Goal: Use online tool/utility: Utilize a website feature to perform a specific function

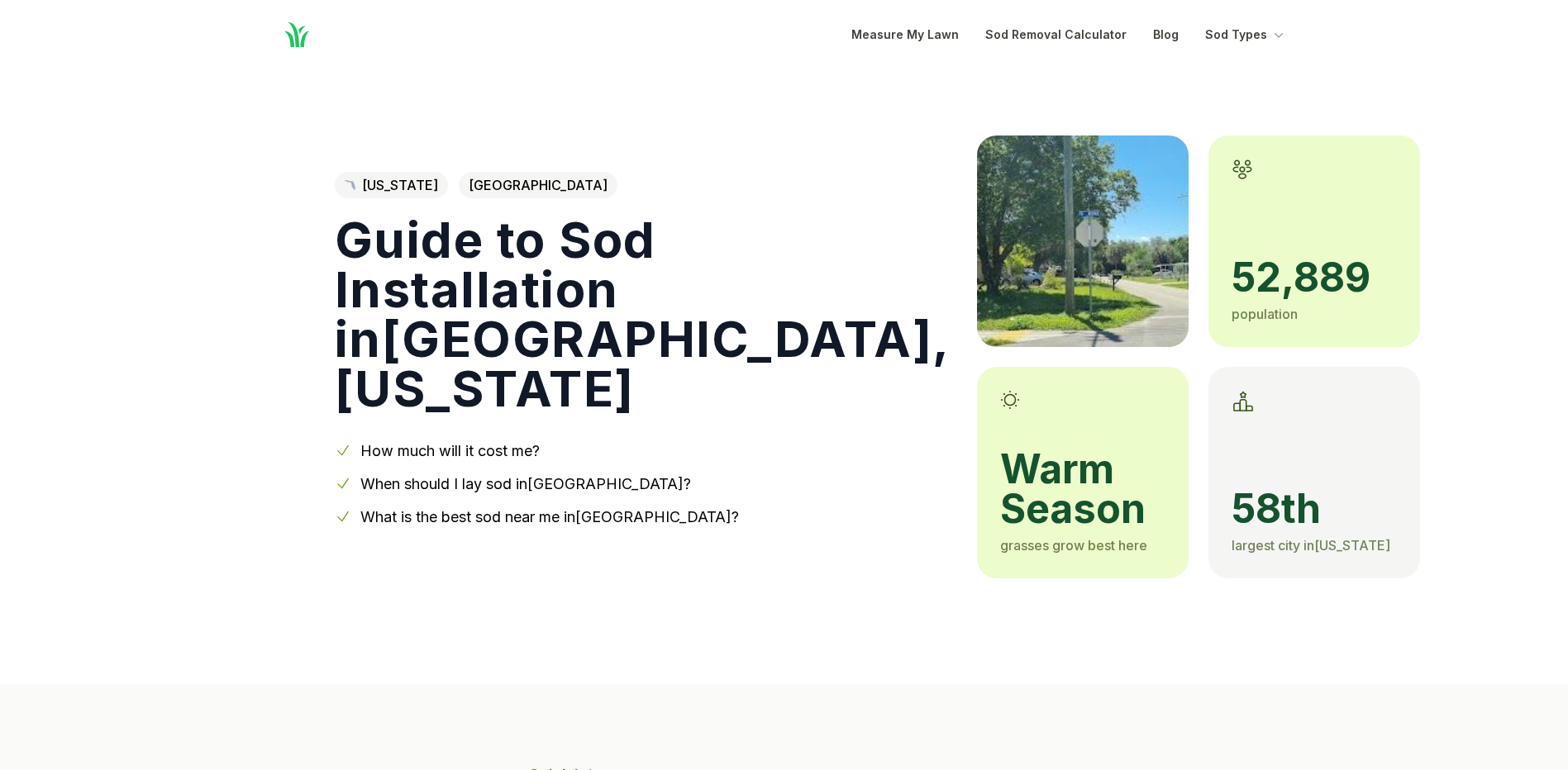
click at [441, 451] on link "How much will it cost me?" at bounding box center [450, 450] width 180 height 17
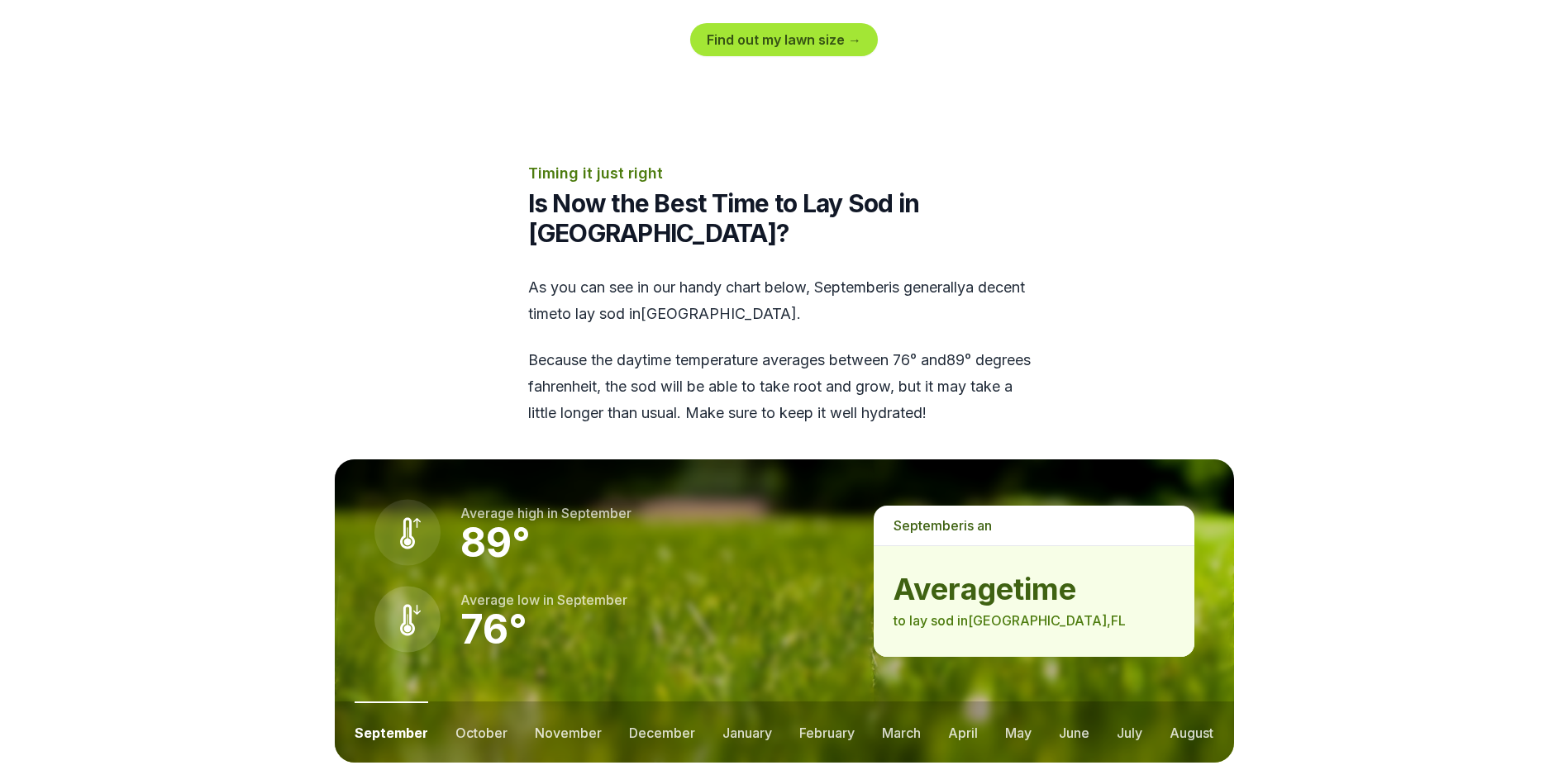
scroll to position [2066, 0]
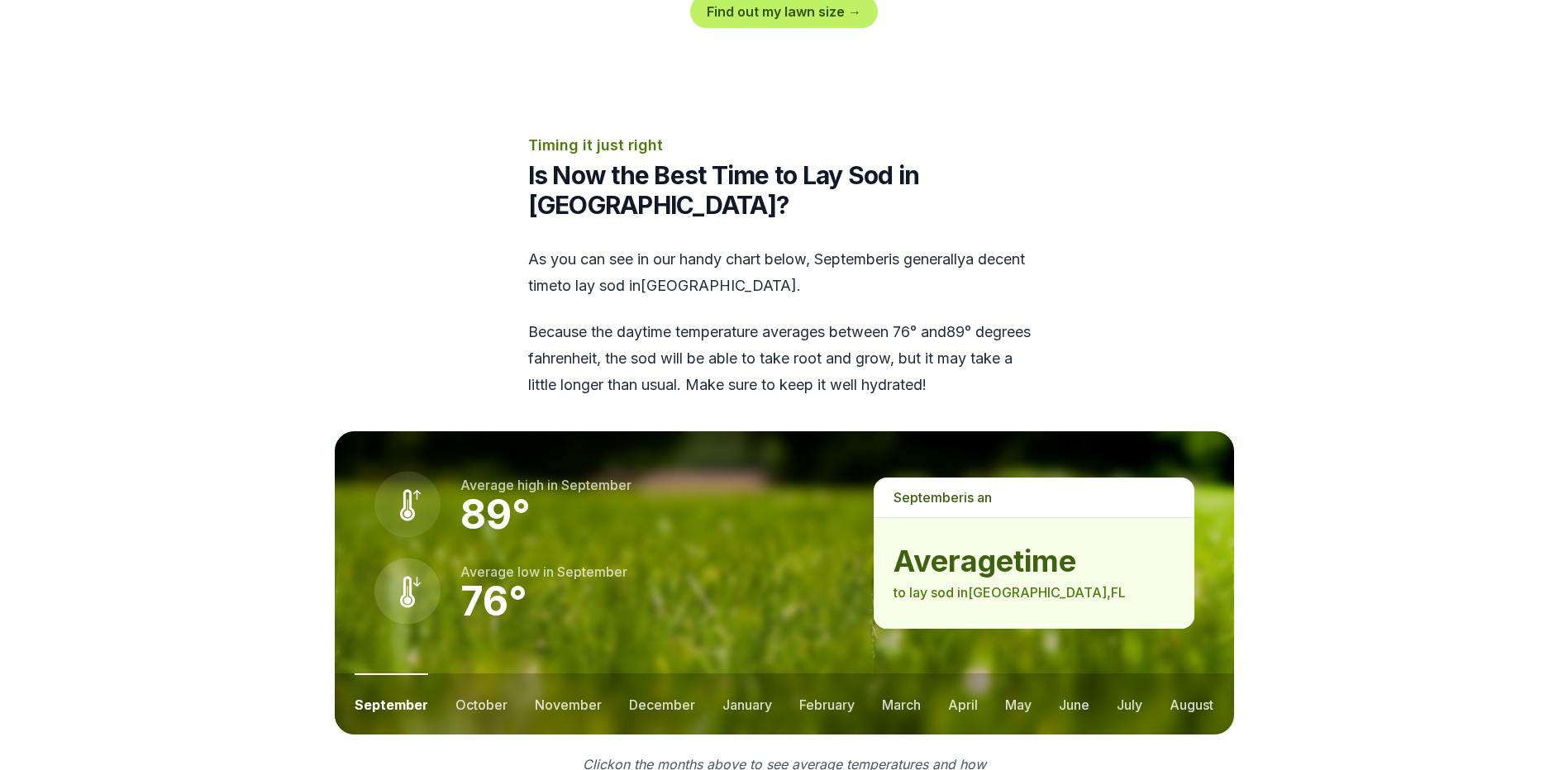
click at [998, 478] on p "september is a n" at bounding box center [1034, 497] width 320 height 39
click at [916, 489] on span "september" at bounding box center [928, 497] width 71 height 17
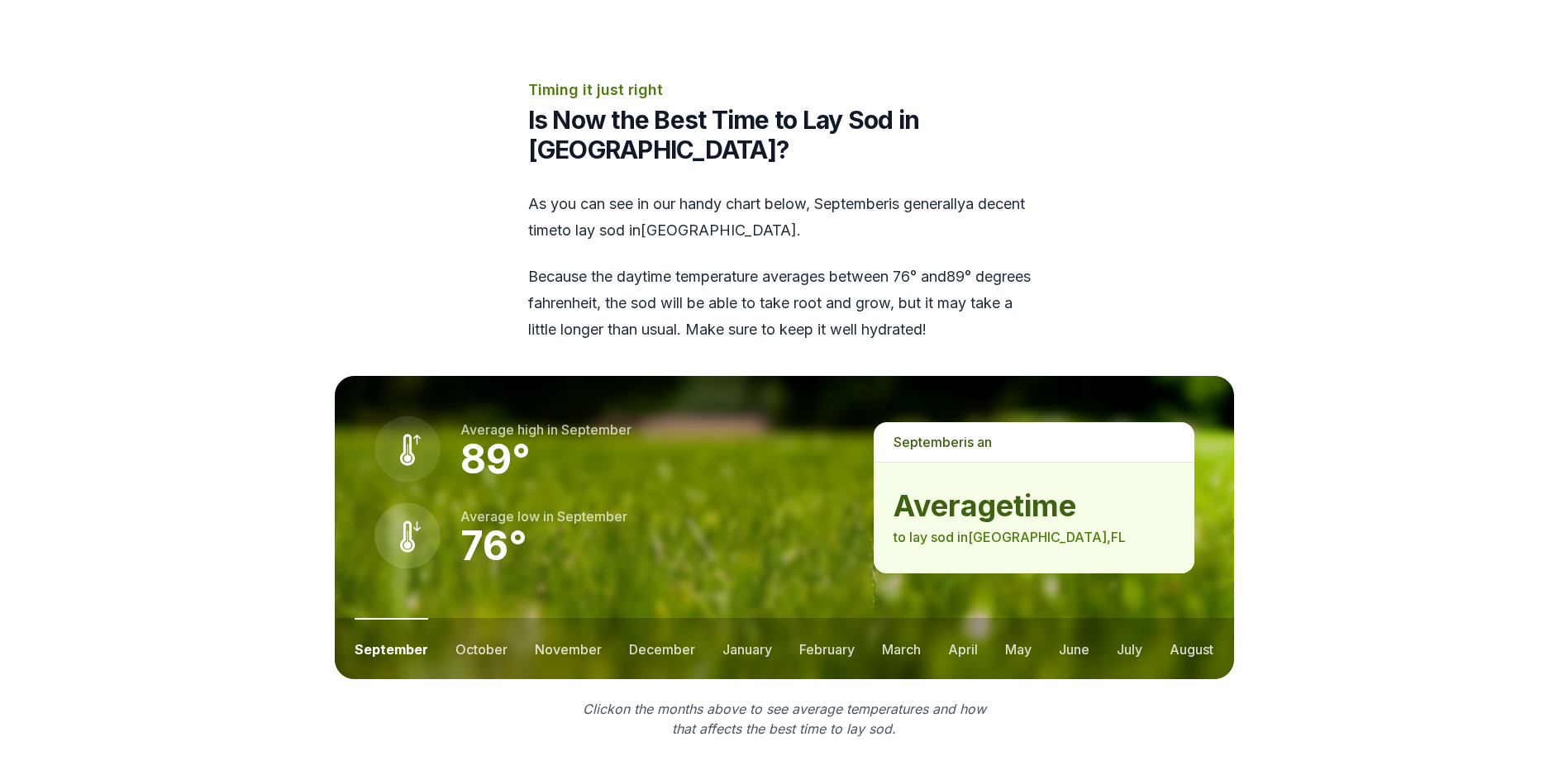
scroll to position [2148, 0]
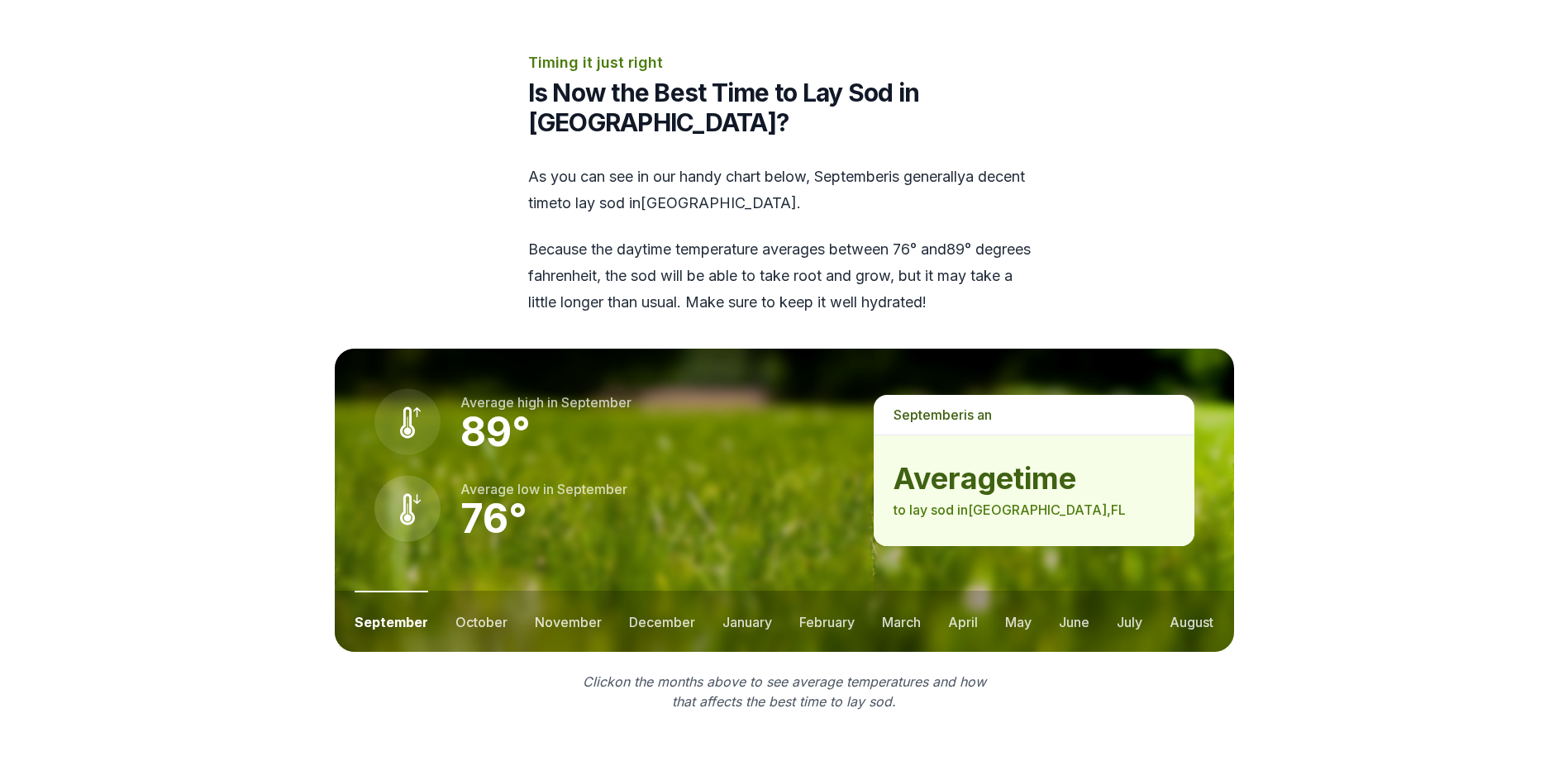
click at [1018, 462] on strong "average time" at bounding box center [1034, 478] width 280 height 33
click at [487, 590] on button "october" at bounding box center [481, 621] width 52 height 61
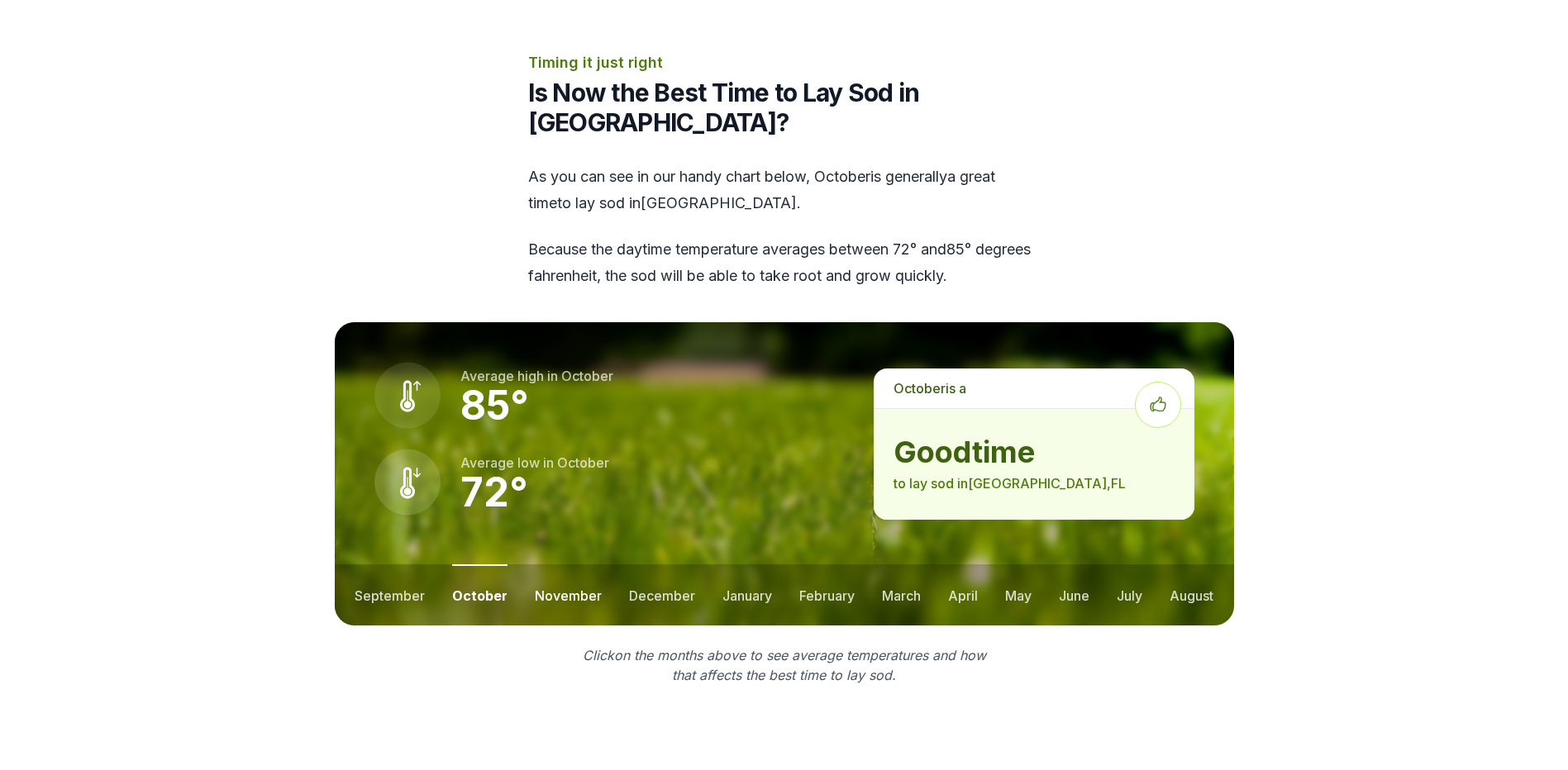
click at [547, 564] on button "november" at bounding box center [568, 594] width 67 height 61
click at [661, 564] on button "december" at bounding box center [660, 594] width 66 height 61
click at [735, 564] on button "january" at bounding box center [746, 594] width 50 height 61
click at [822, 564] on button "february" at bounding box center [828, 594] width 55 height 61
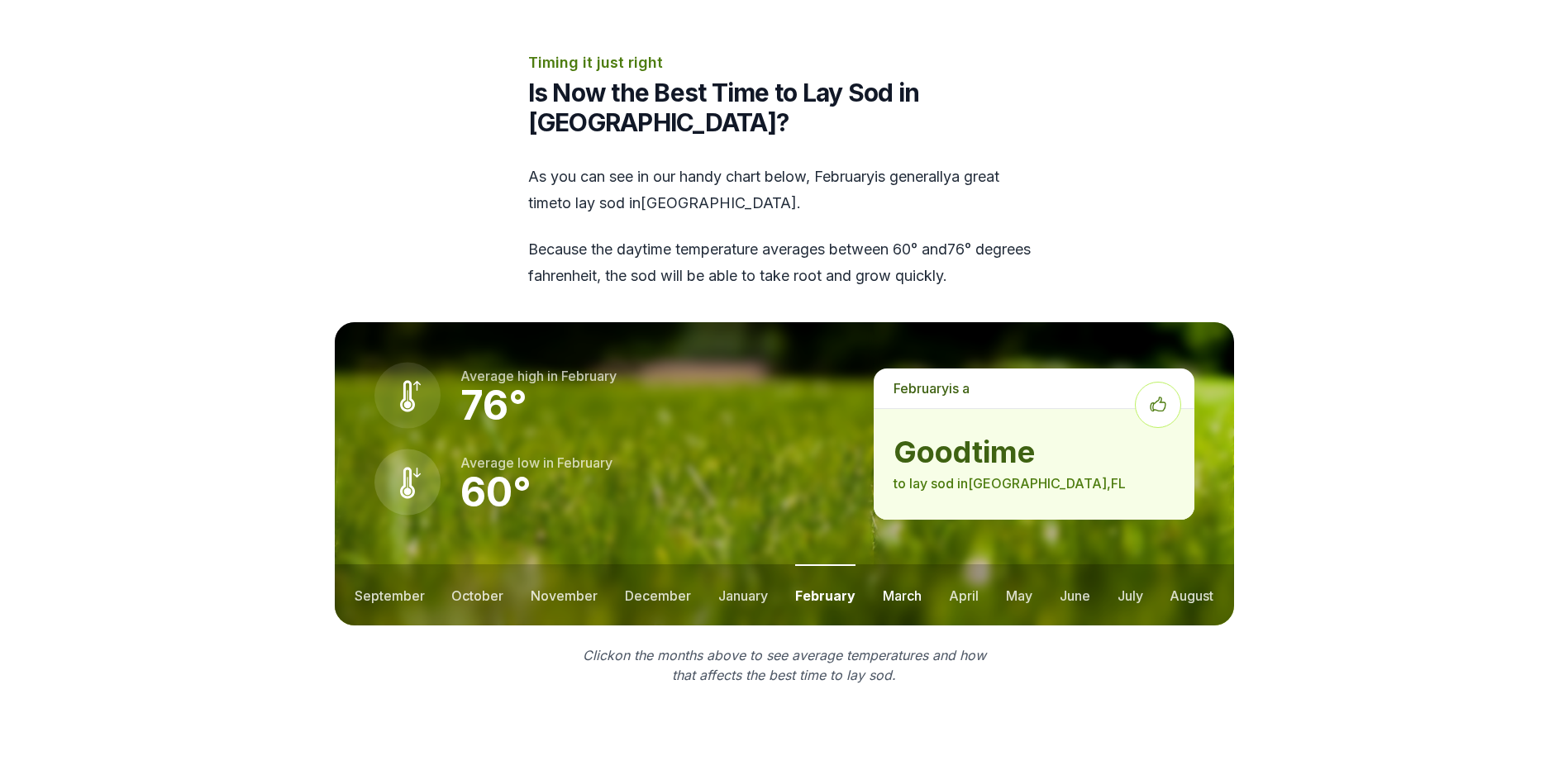
click at [902, 564] on button "march" at bounding box center [901, 594] width 39 height 61
click at [969, 564] on button "april" at bounding box center [964, 594] width 30 height 61
click at [1018, 564] on button "may" at bounding box center [1018, 594] width 26 height 61
click at [1018, 564] on button "may" at bounding box center [1017, 594] width 29 height 61
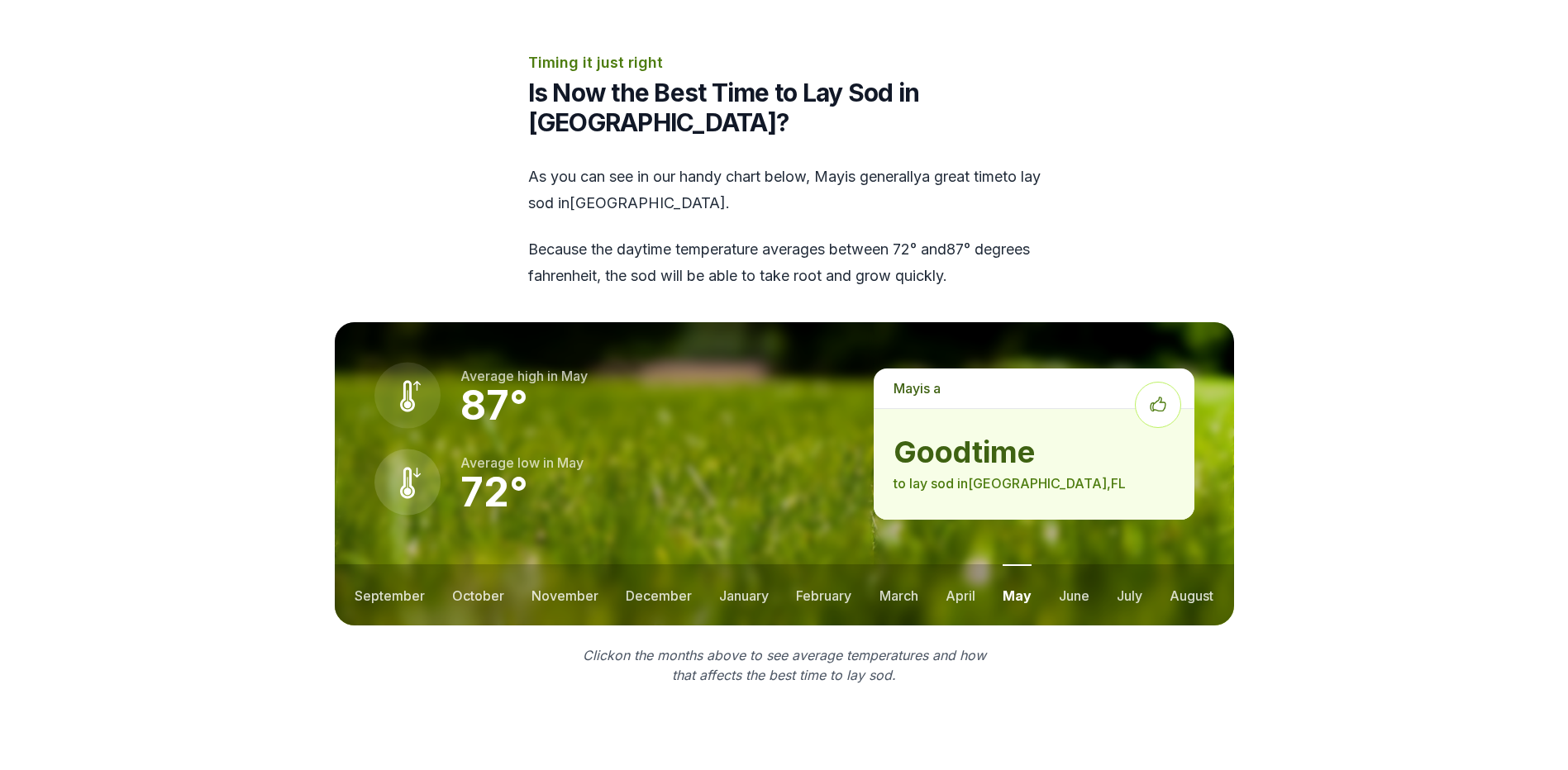
click at [1018, 564] on button "may" at bounding box center [1017, 594] width 29 height 61
click at [1072, 564] on button "june" at bounding box center [1074, 594] width 31 height 61
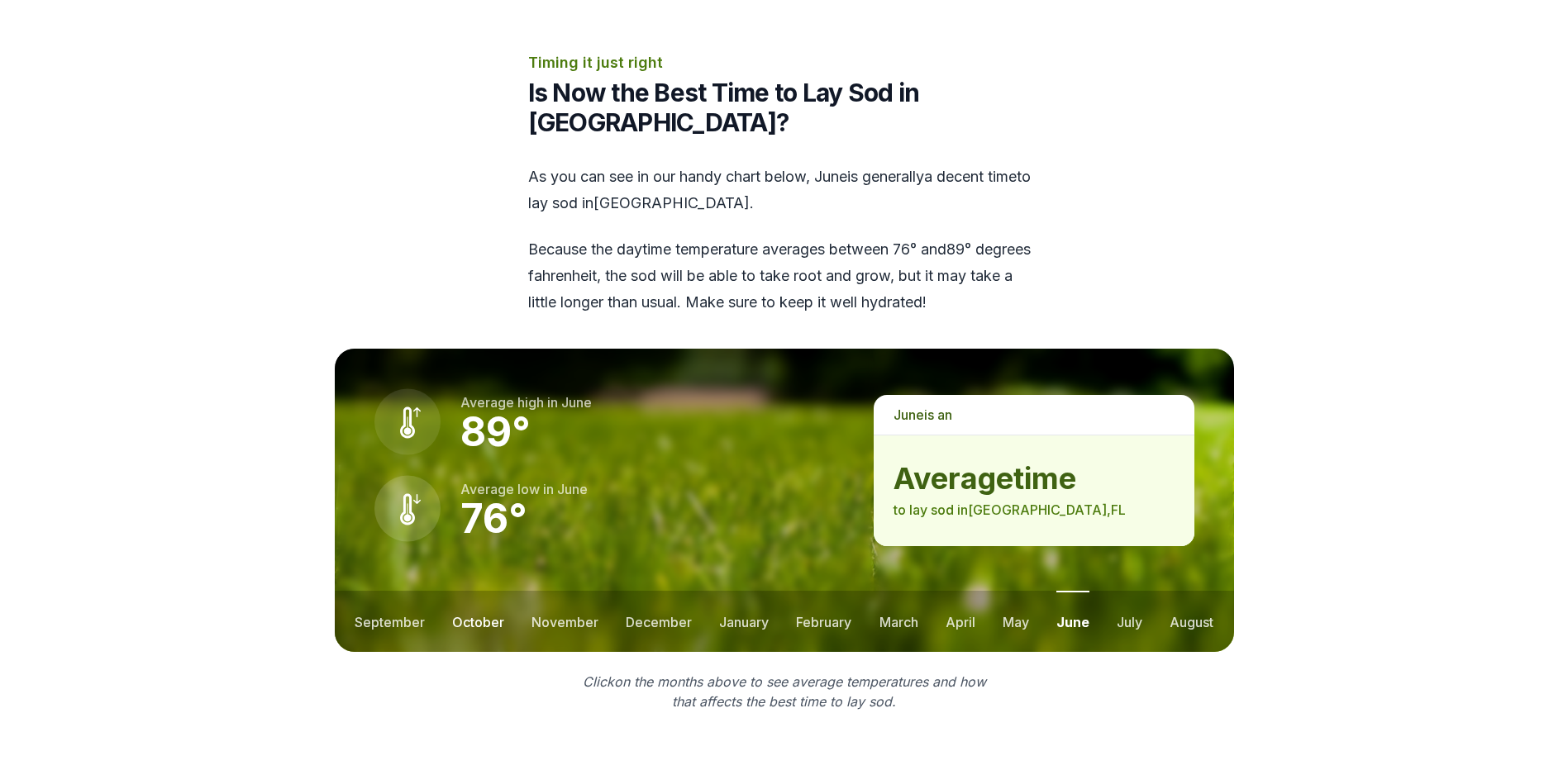
click at [478, 590] on button "october" at bounding box center [478, 621] width 52 height 61
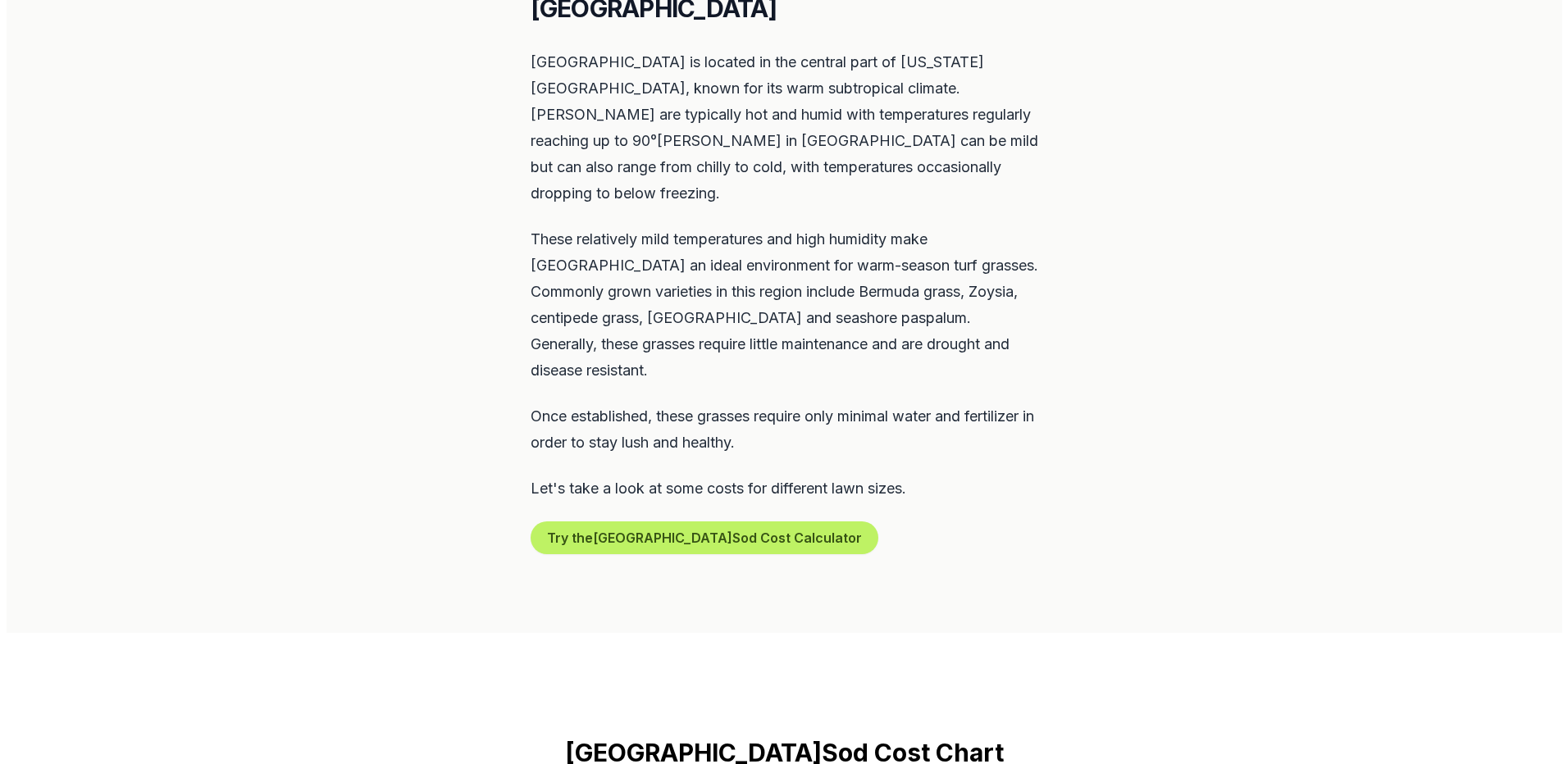
scroll to position [656, 0]
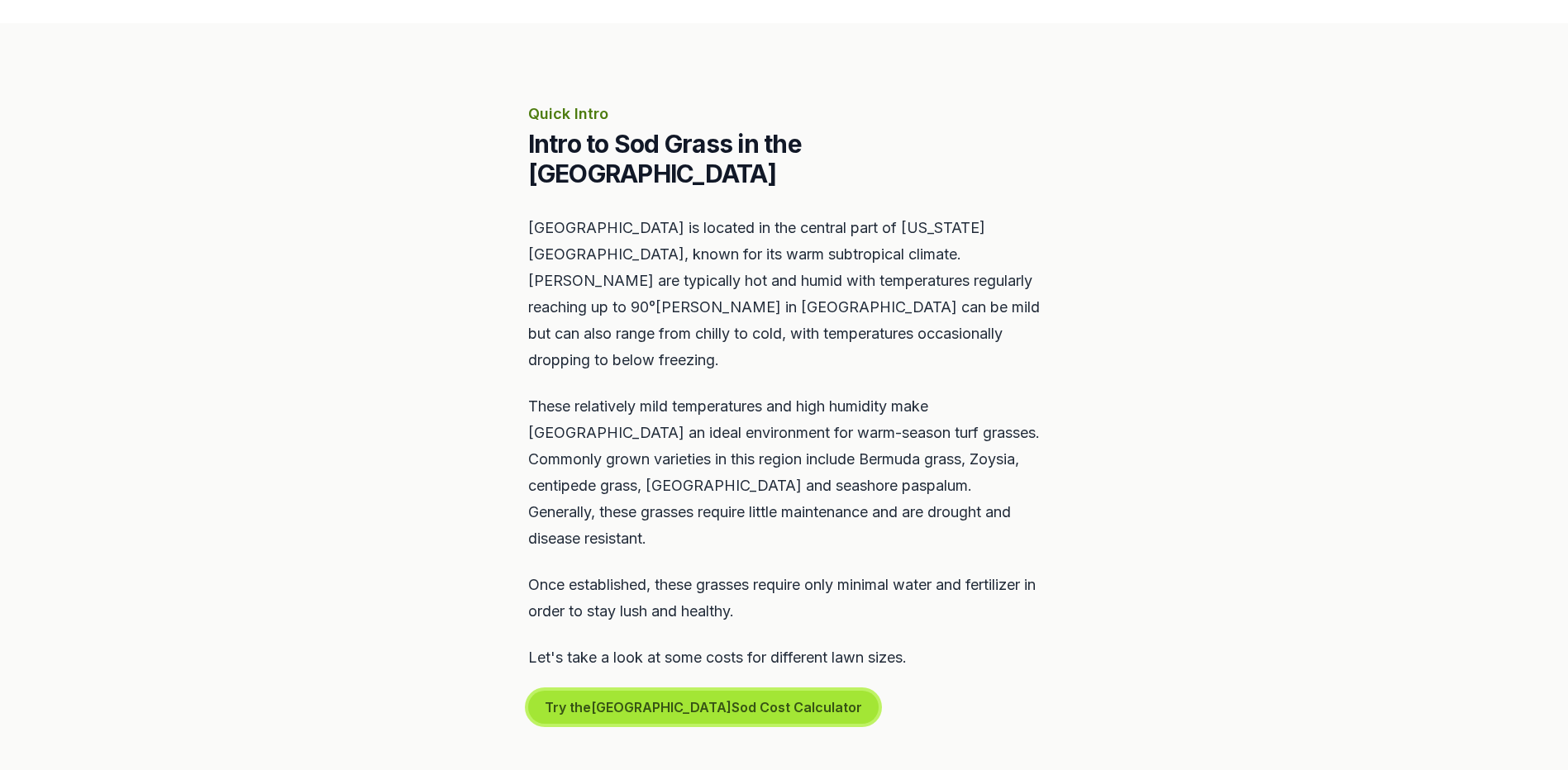
click at [717, 691] on button "Try the [GEOGRAPHIC_DATA] Sod Cost Calculator" at bounding box center [703, 707] width 351 height 33
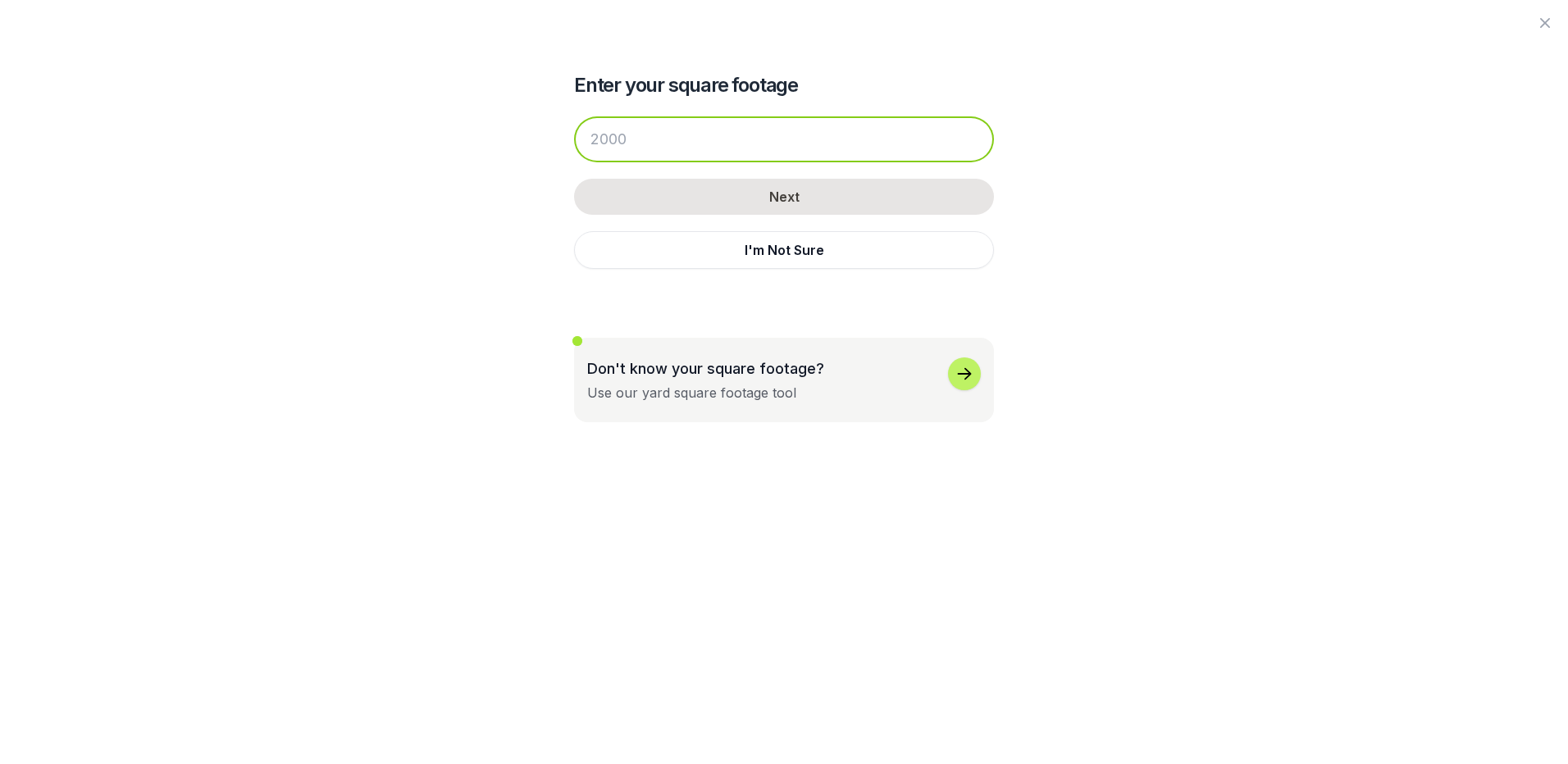
click at [624, 132] on input "number" at bounding box center [784, 139] width 420 height 46
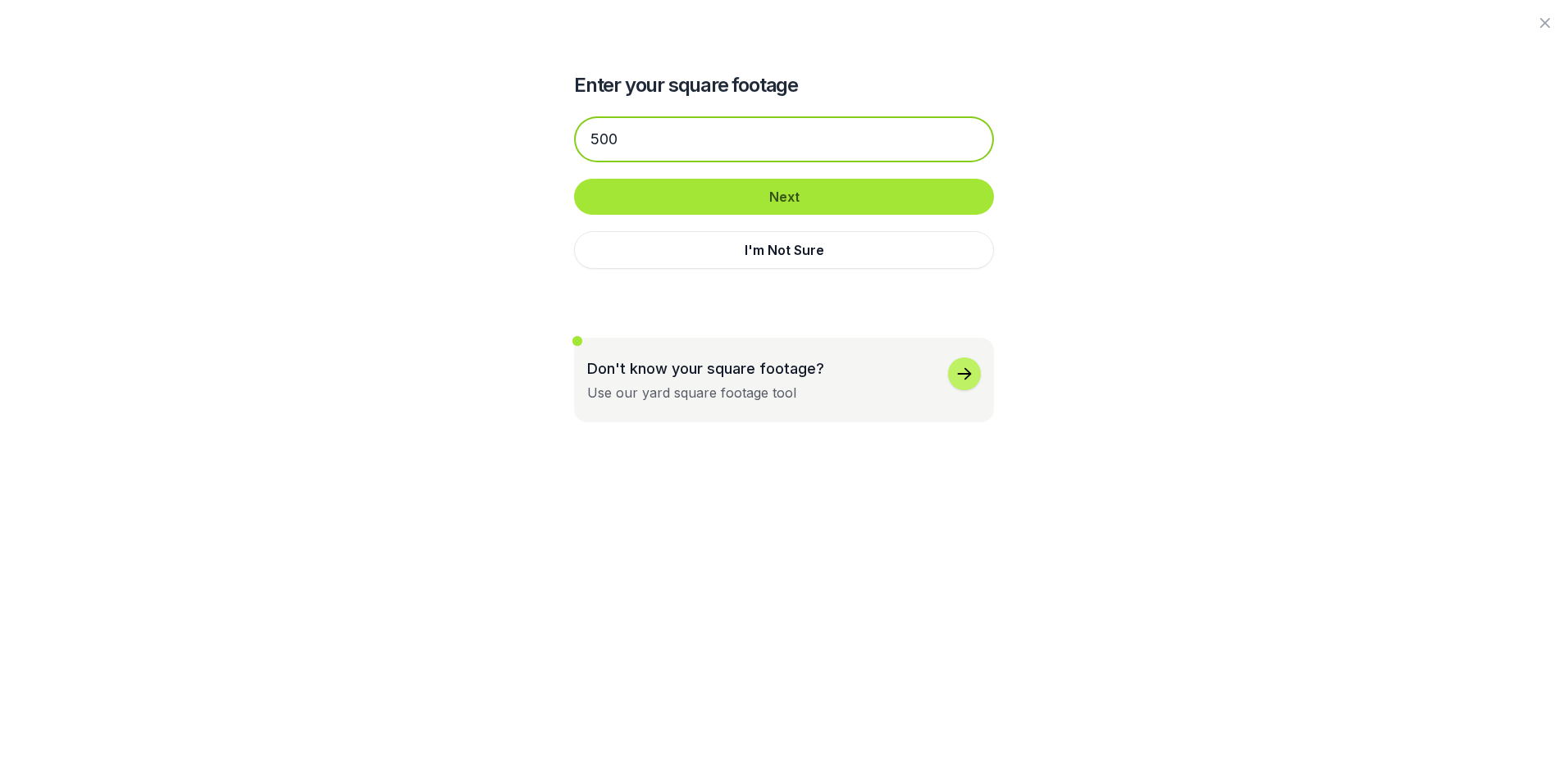
type input "500"
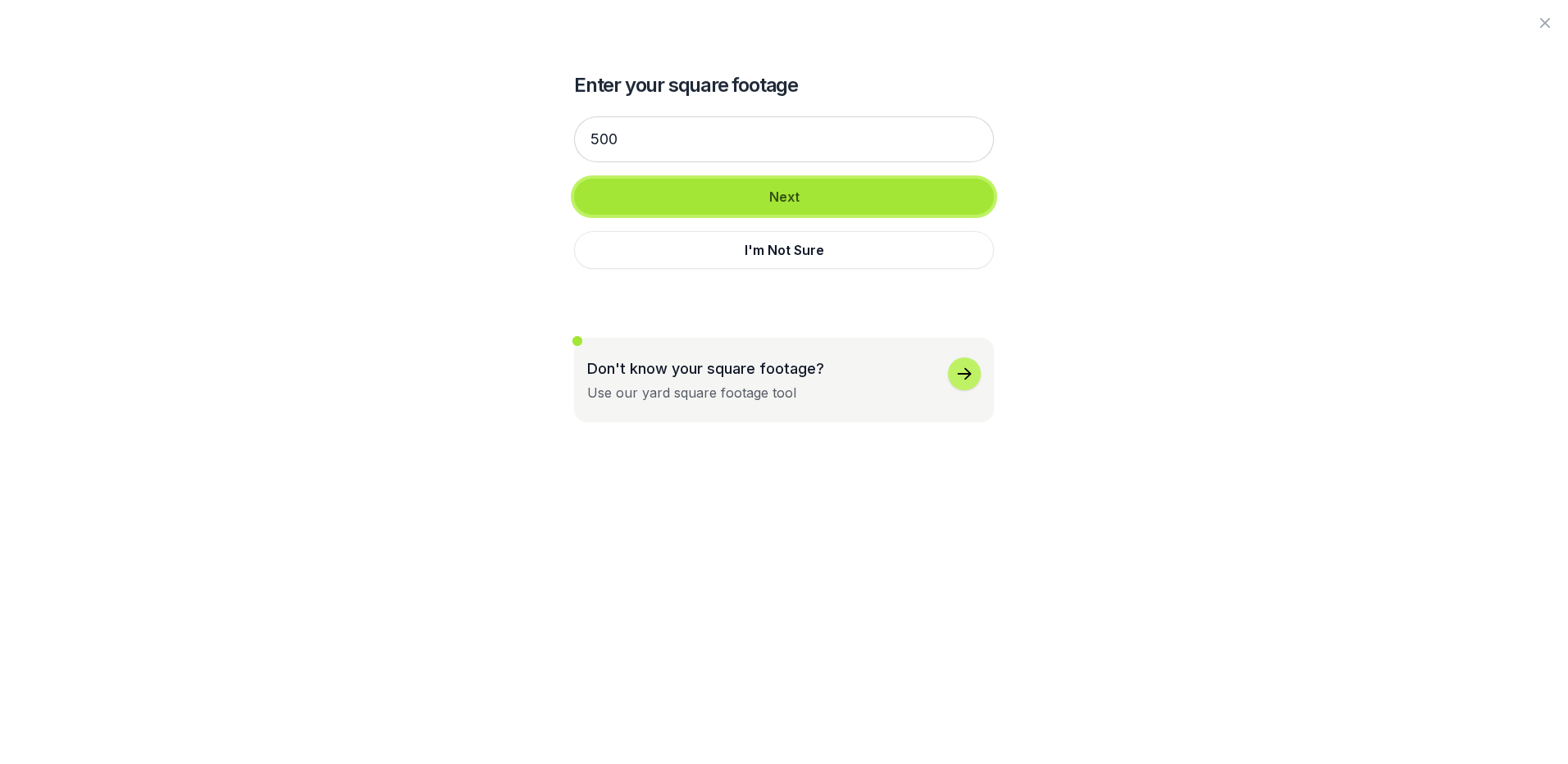
click at [772, 196] on button "Next" at bounding box center [784, 197] width 420 height 36
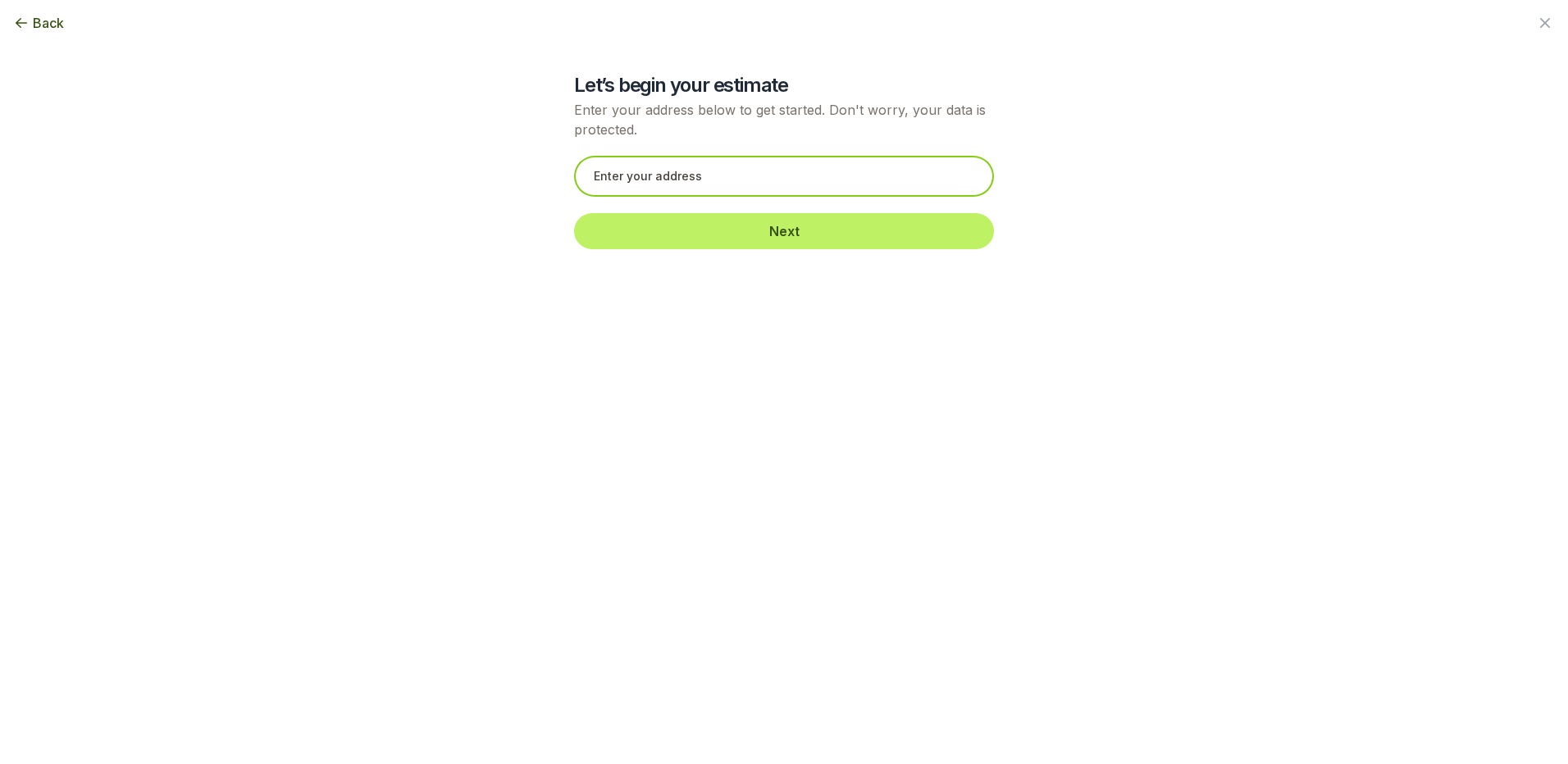
click at [632, 178] on input "text" at bounding box center [784, 176] width 420 height 41
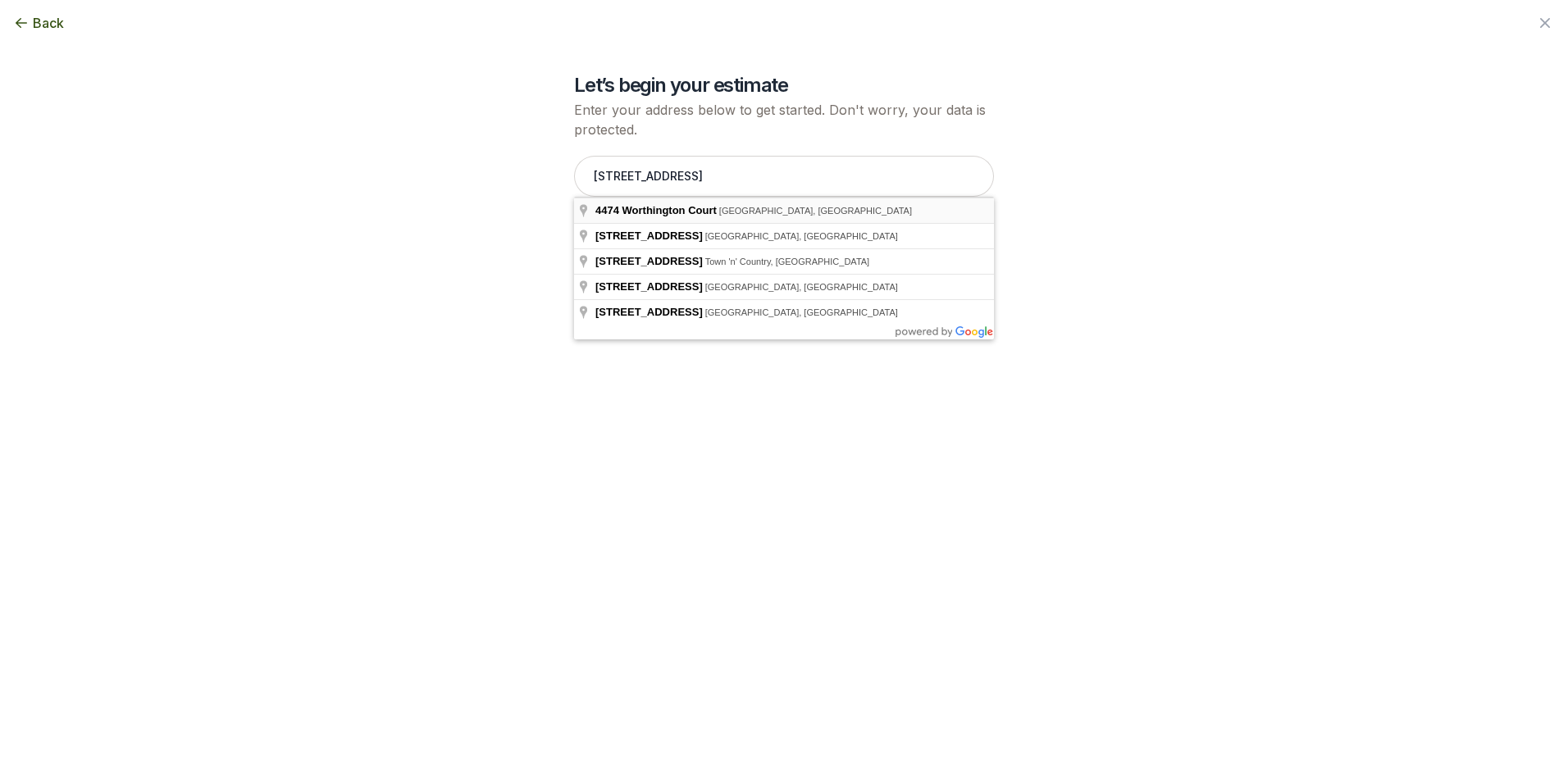
type input "[STREET_ADDRESS]"
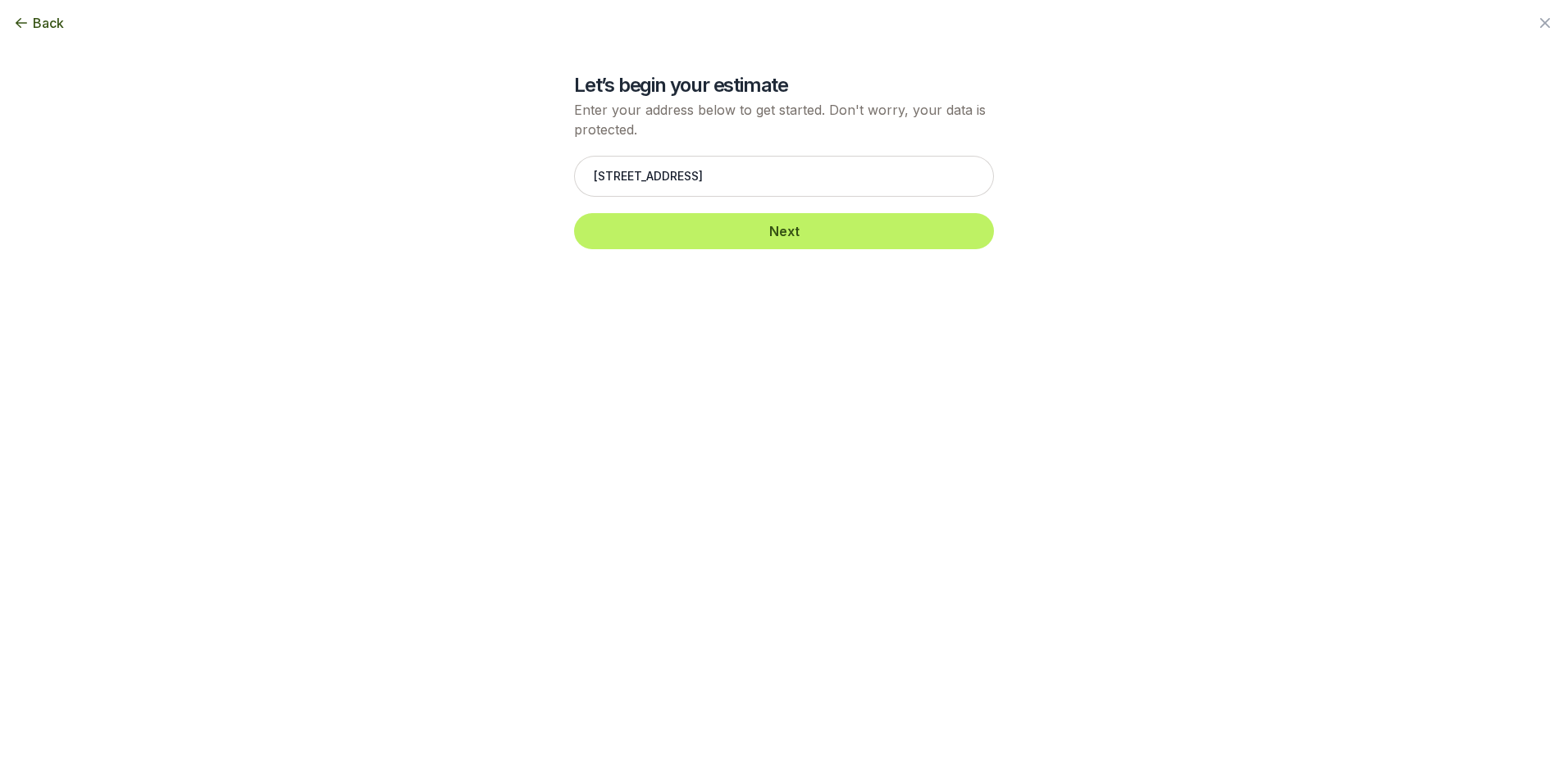
click at [758, 210] on div "[STREET_ADDRESS] Next" at bounding box center [784, 201] width 420 height 126
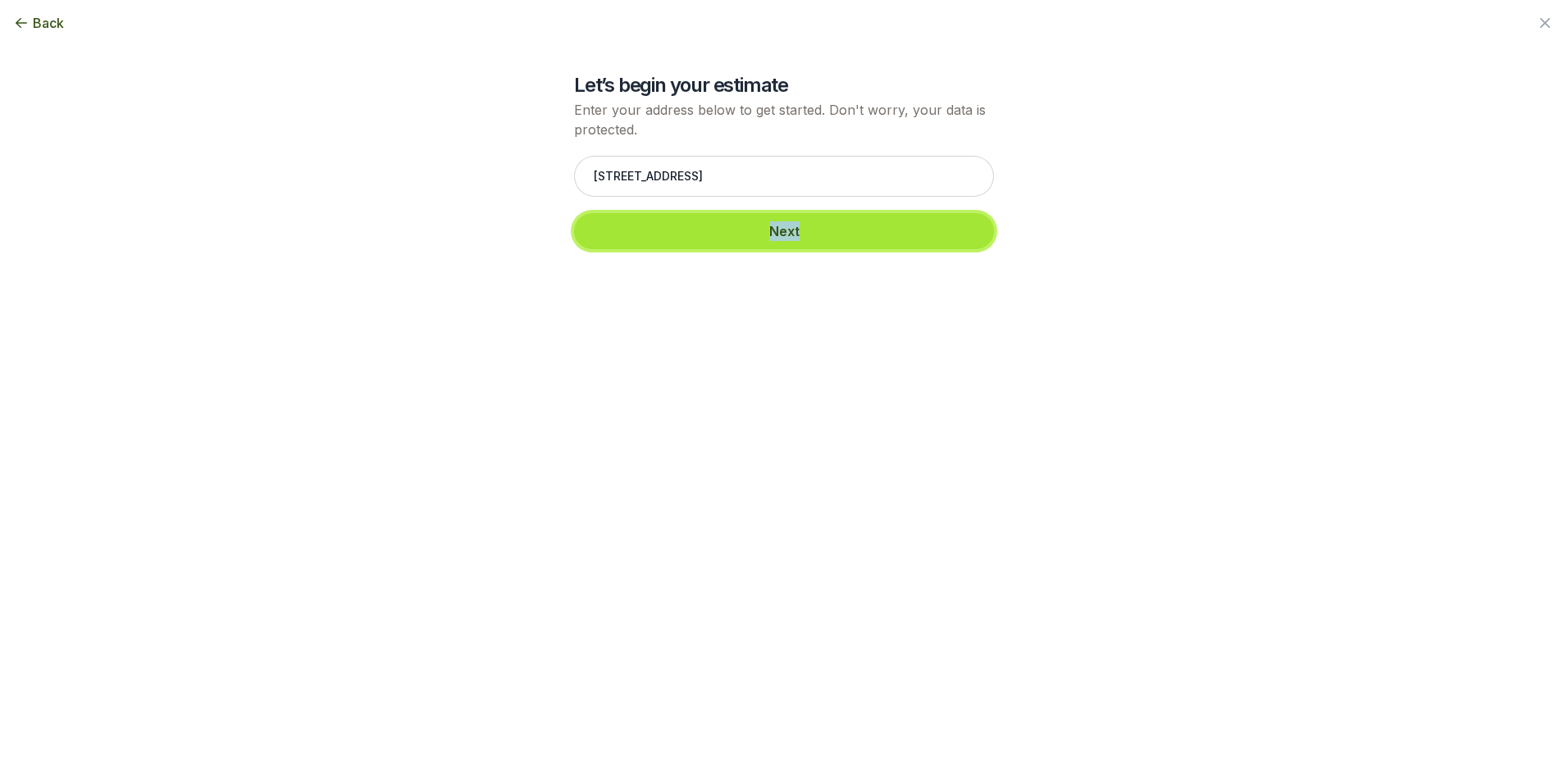
click at [786, 229] on button "Next" at bounding box center [784, 230] width 420 height 36
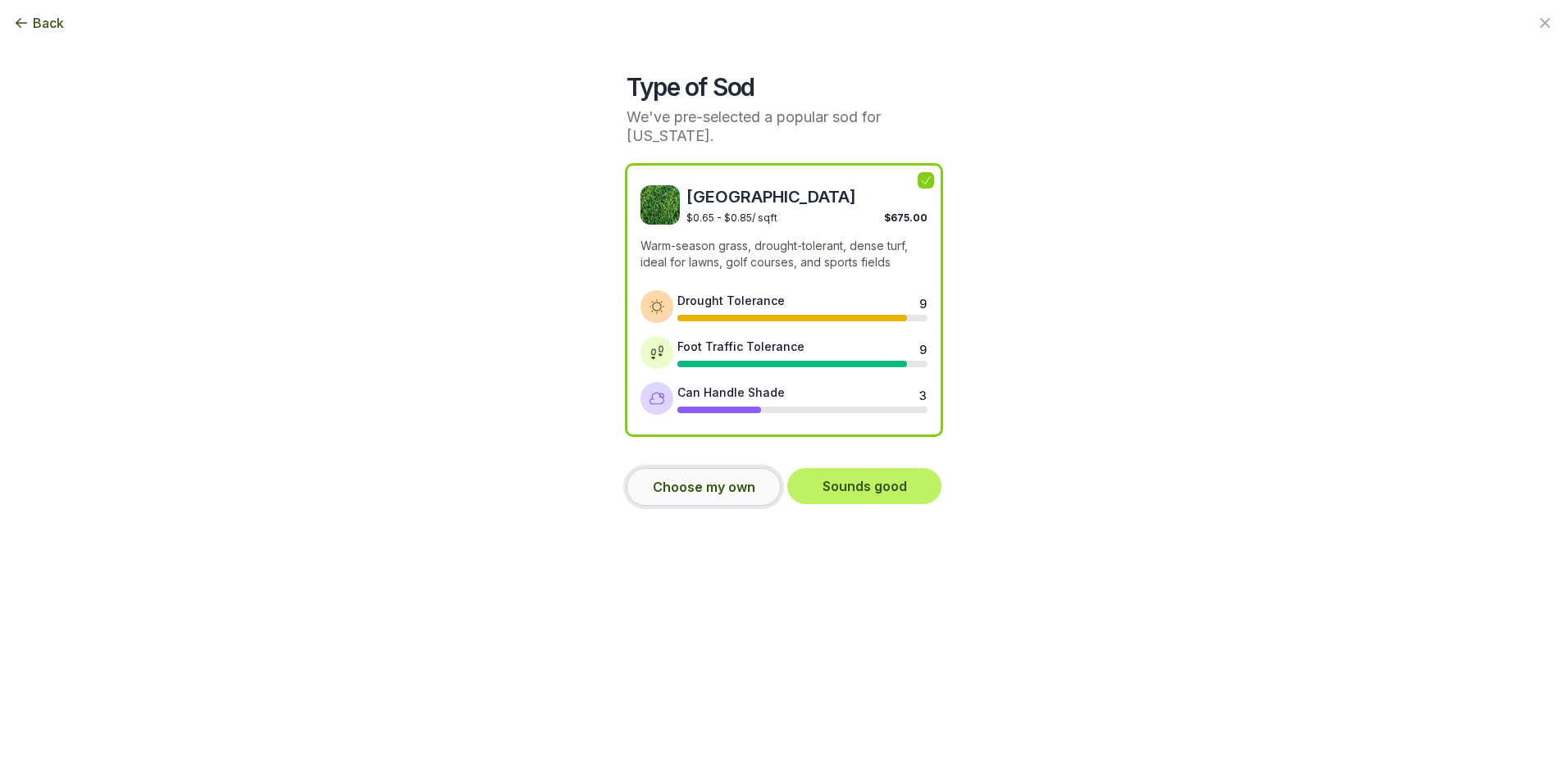
click at [715, 487] on button "Choose my own" at bounding box center [703, 487] width 154 height 37
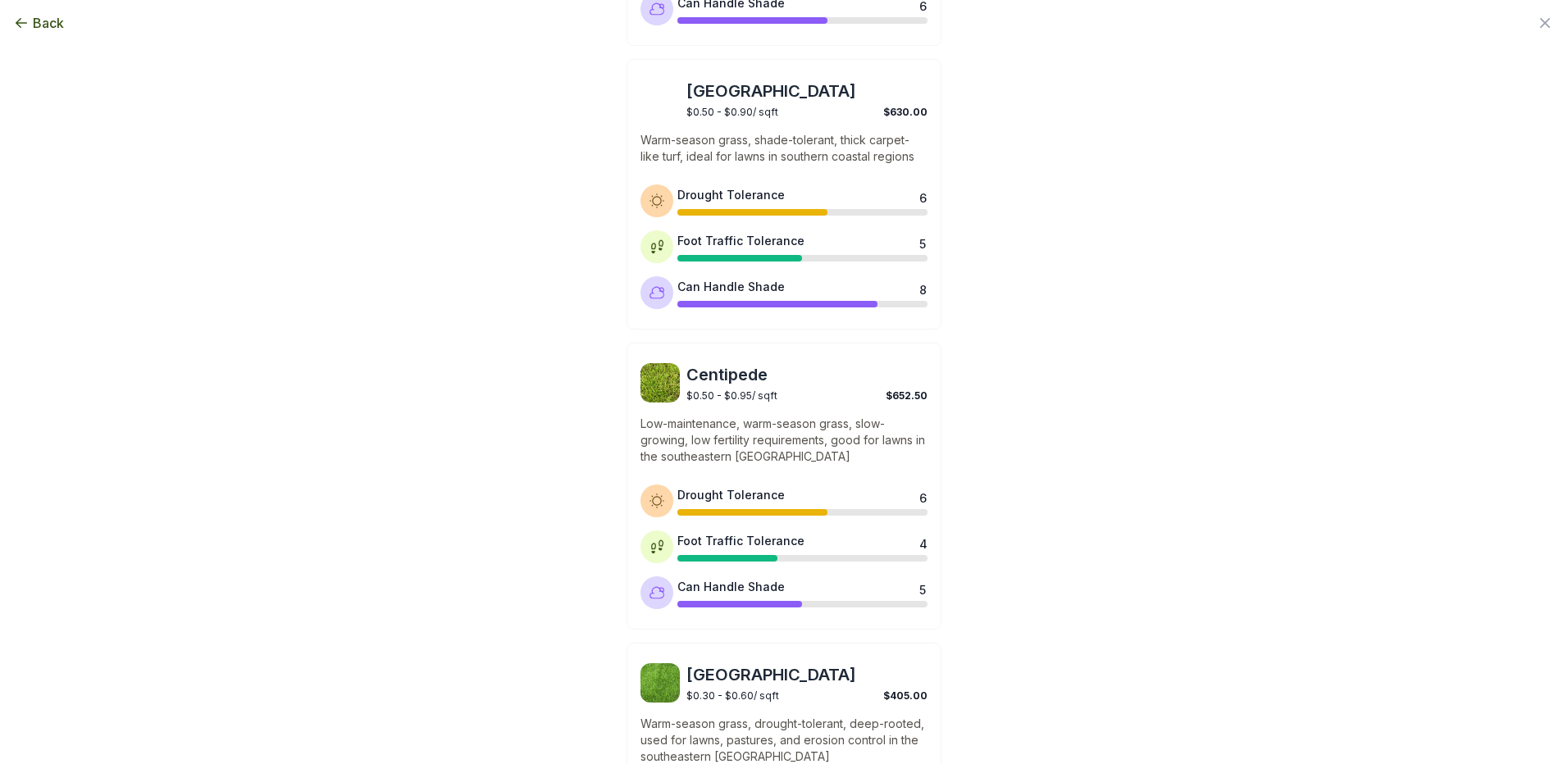
scroll to position [1204, 0]
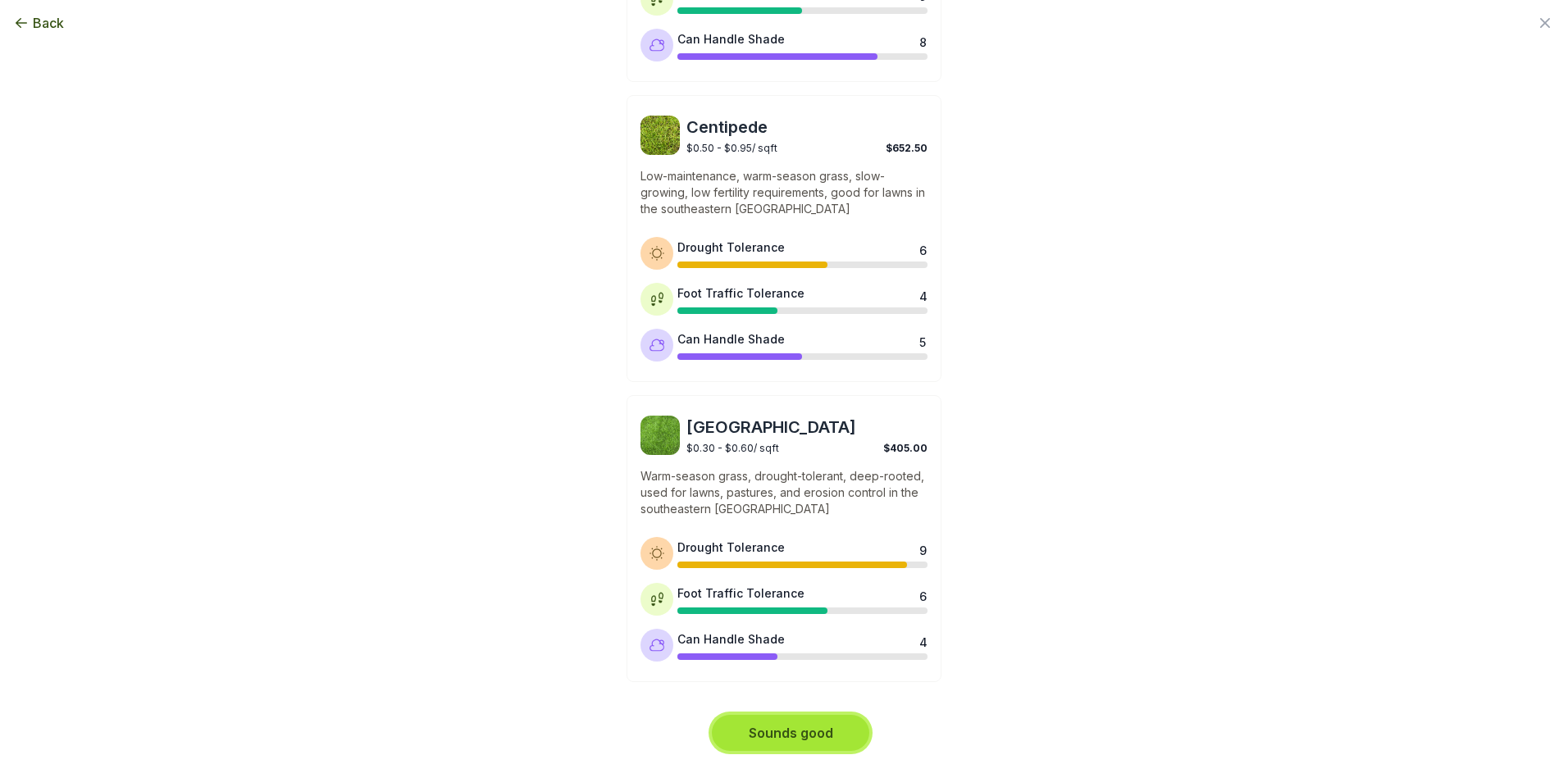
click at [791, 734] on button "Sounds good" at bounding box center [791, 732] width 158 height 36
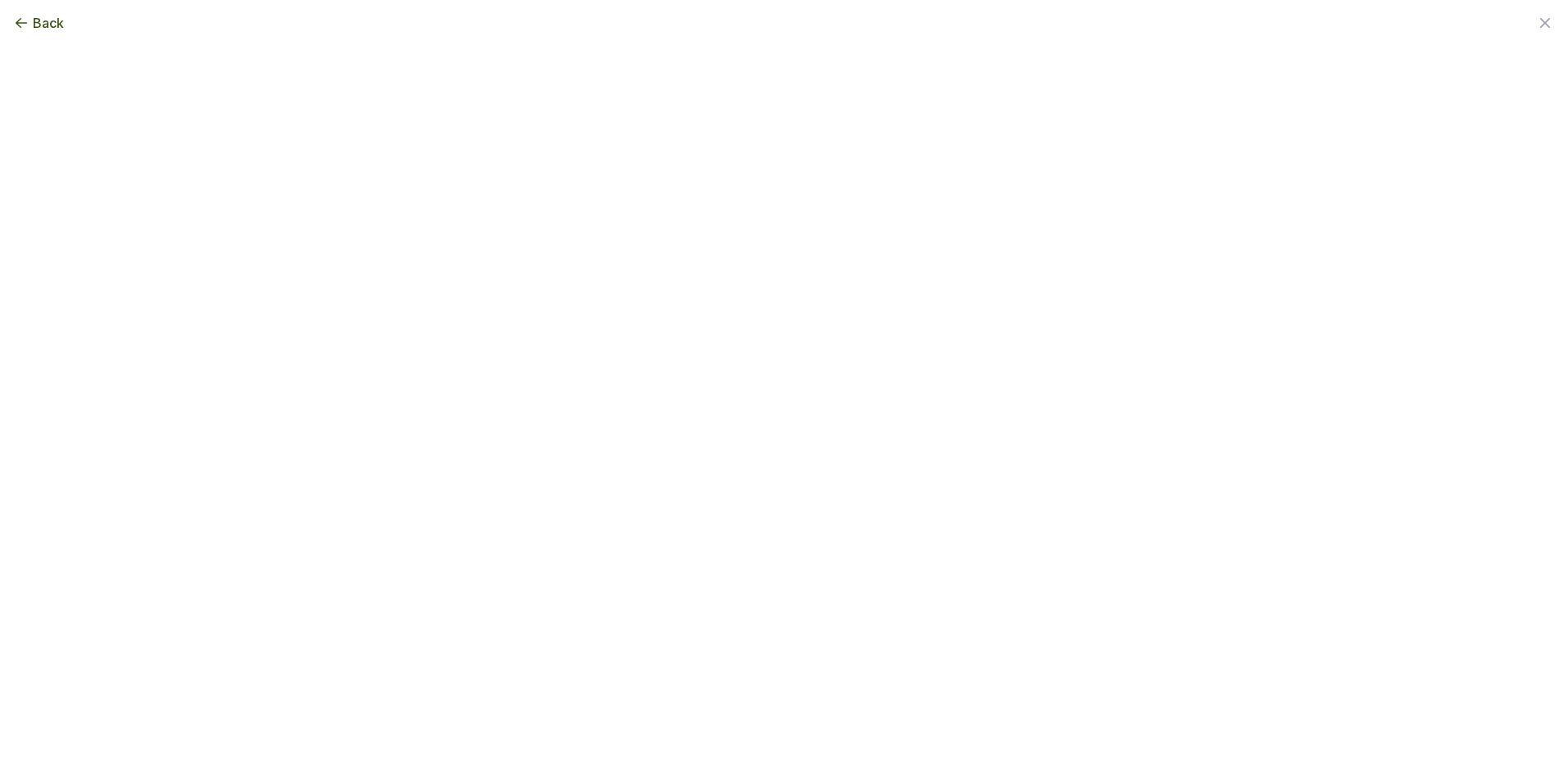
scroll to position [0, 0]
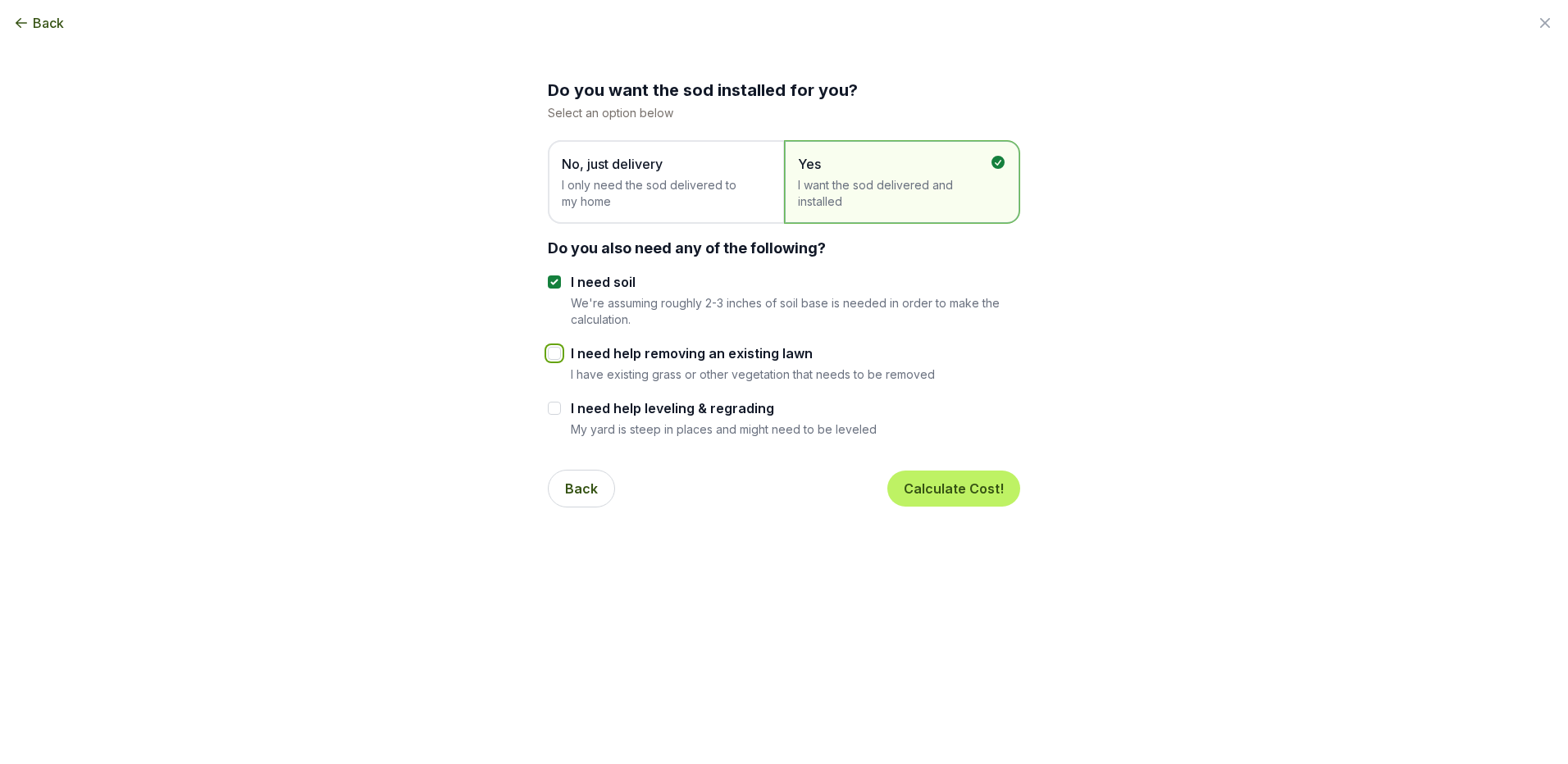
click at [551, 354] on input "I need help removing an existing lawn" at bounding box center [554, 354] width 13 height 13
checkbox input "true"
click at [551, 280] on input "I need soil" at bounding box center [554, 282] width 13 height 13
checkbox input "false"
click at [940, 486] on button "Calculate Cost!" at bounding box center [954, 488] width 133 height 36
